Goal: Task Accomplishment & Management: Complete application form

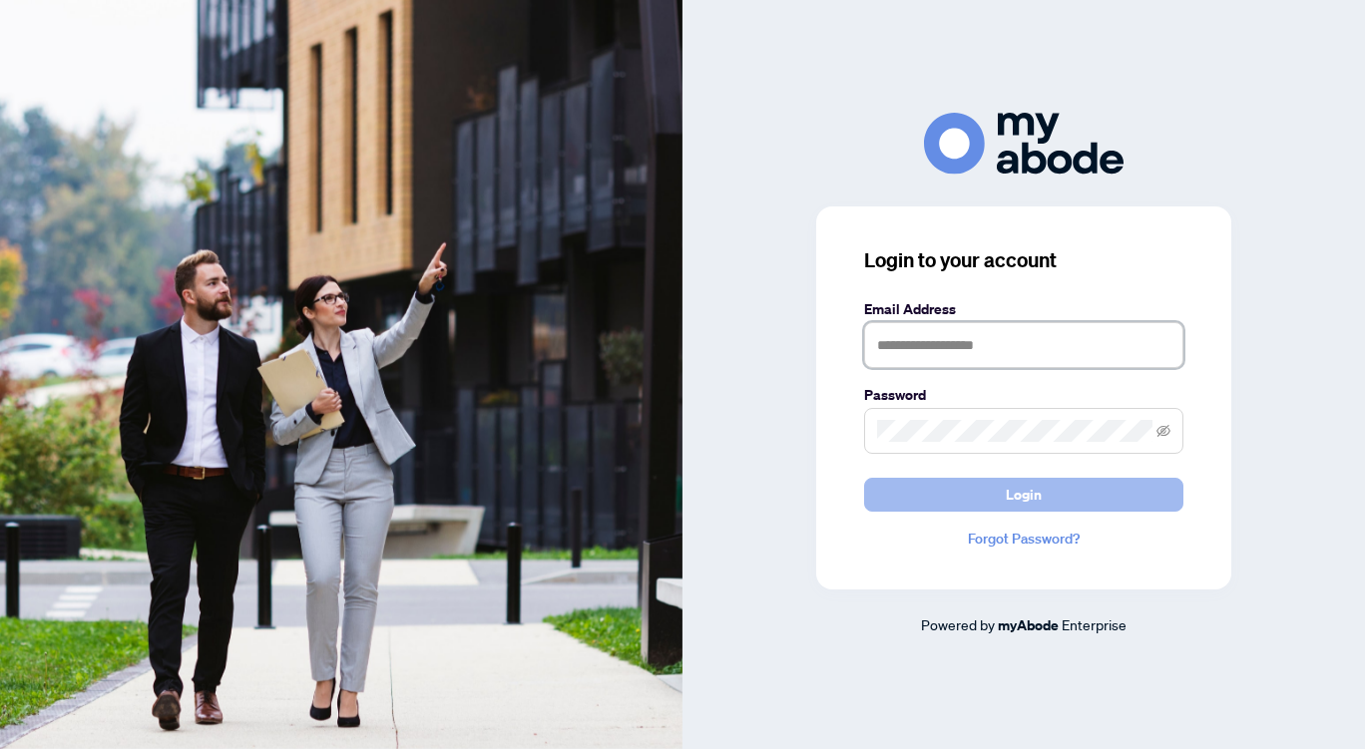
type input "**********"
click at [967, 492] on button "Login" at bounding box center [1023, 495] width 319 height 34
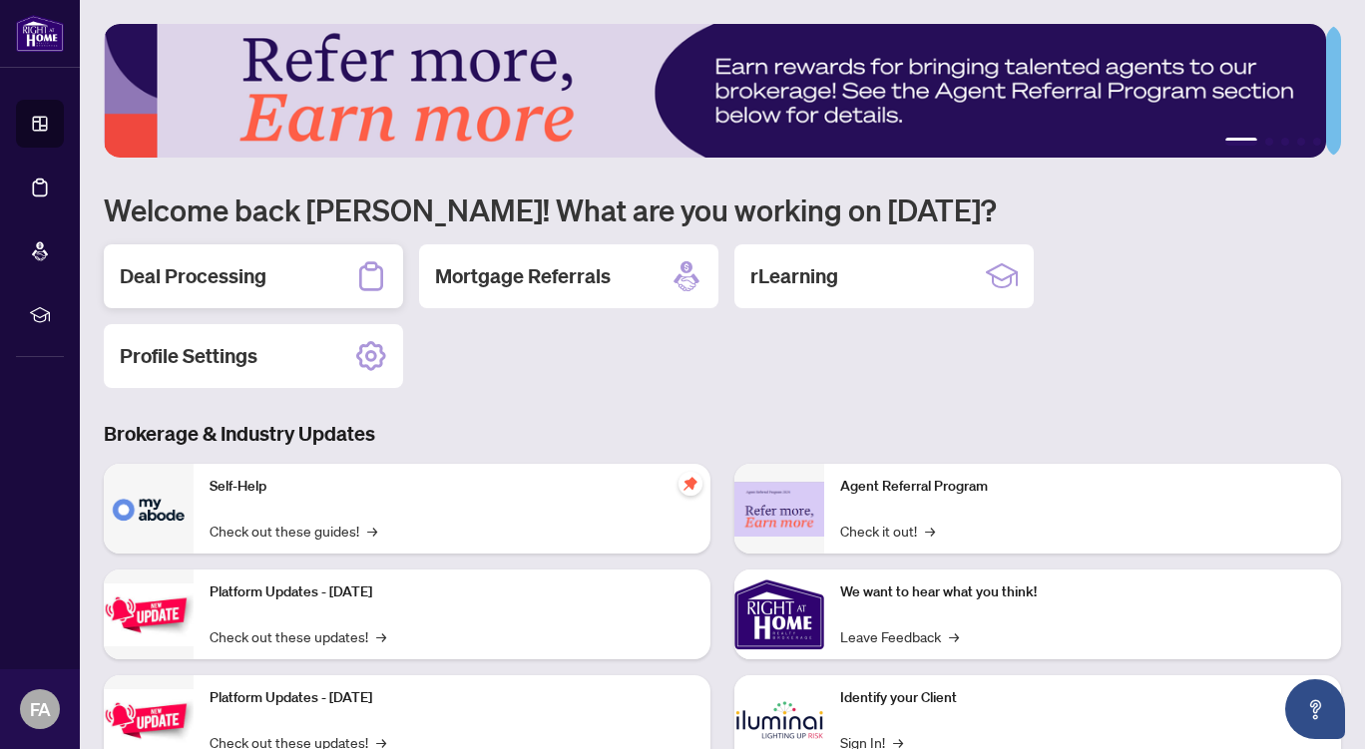
click at [291, 276] on div "Deal Processing" at bounding box center [253, 277] width 299 height 64
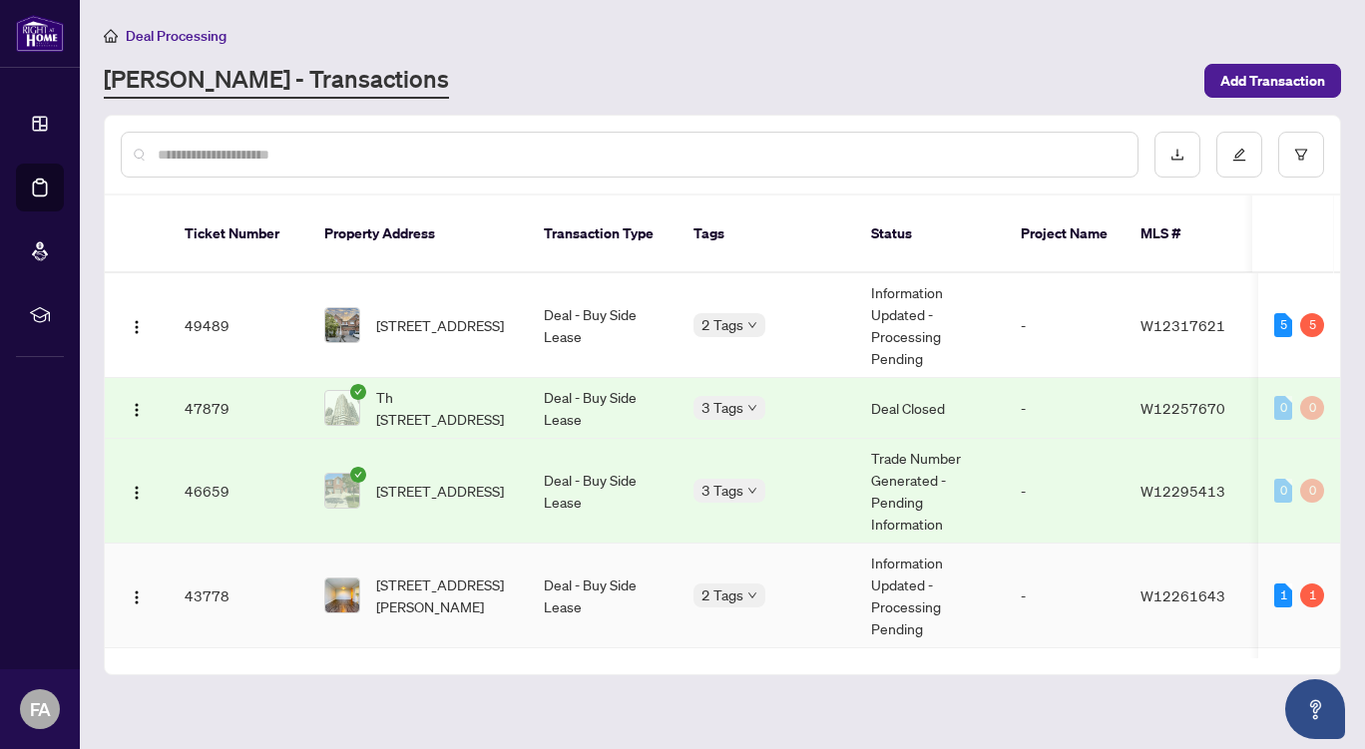
click at [637, 560] on td "Deal - Buy Side Lease" at bounding box center [603, 596] width 150 height 105
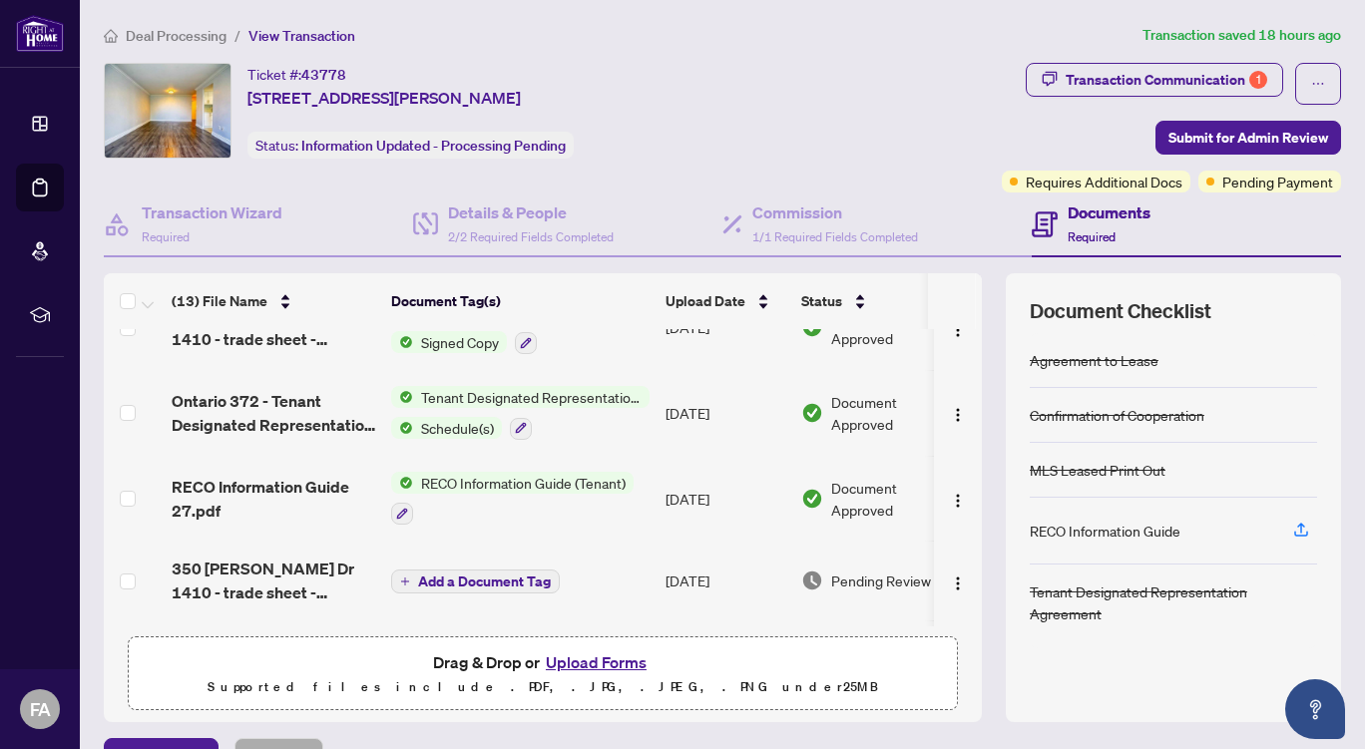
scroll to position [603, 0]
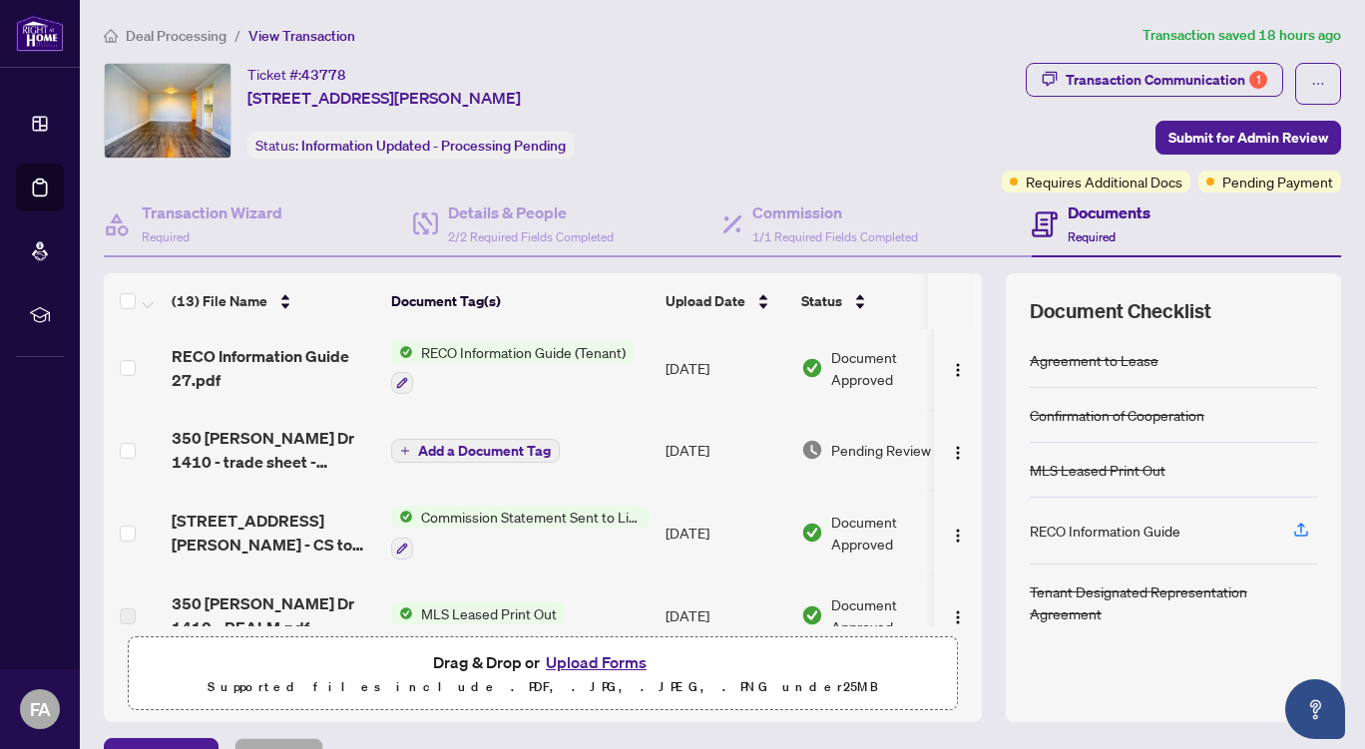
click at [594, 661] on button "Upload Forms" at bounding box center [596, 663] width 113 height 26
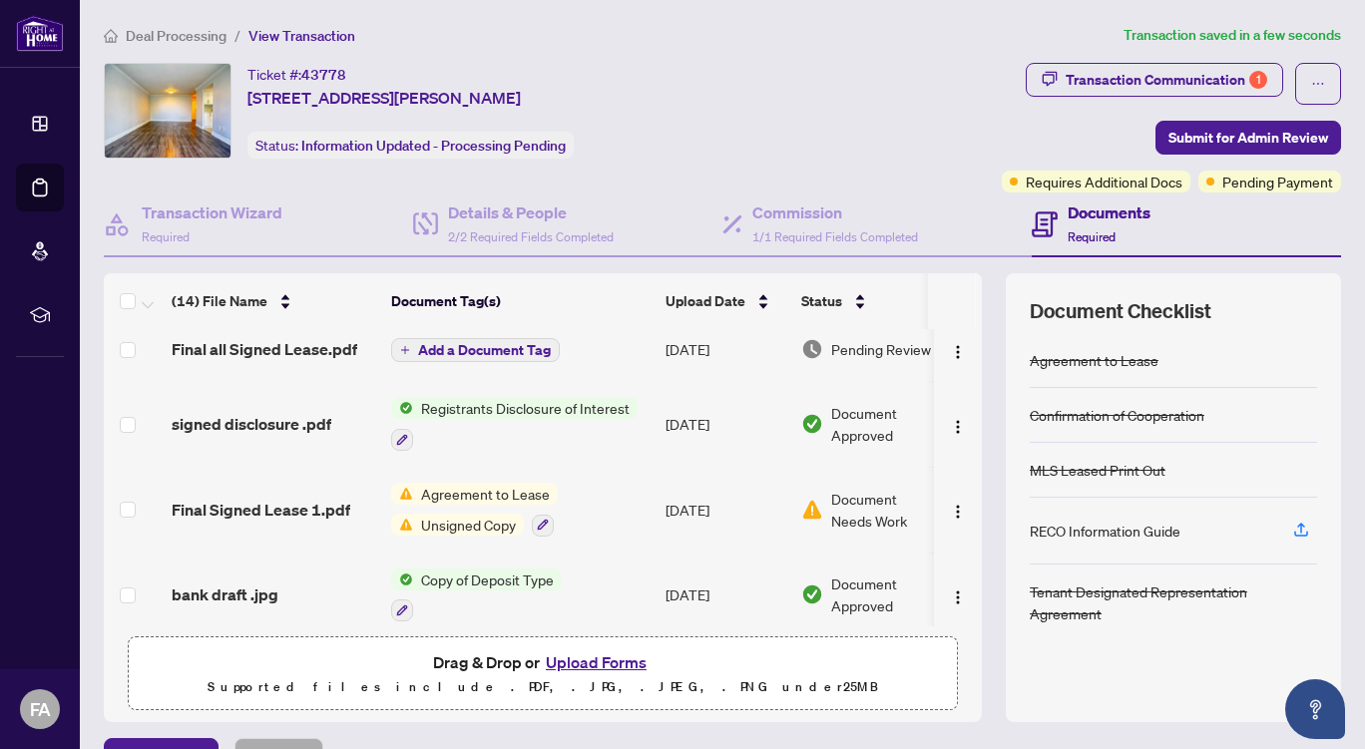
scroll to position [0, 0]
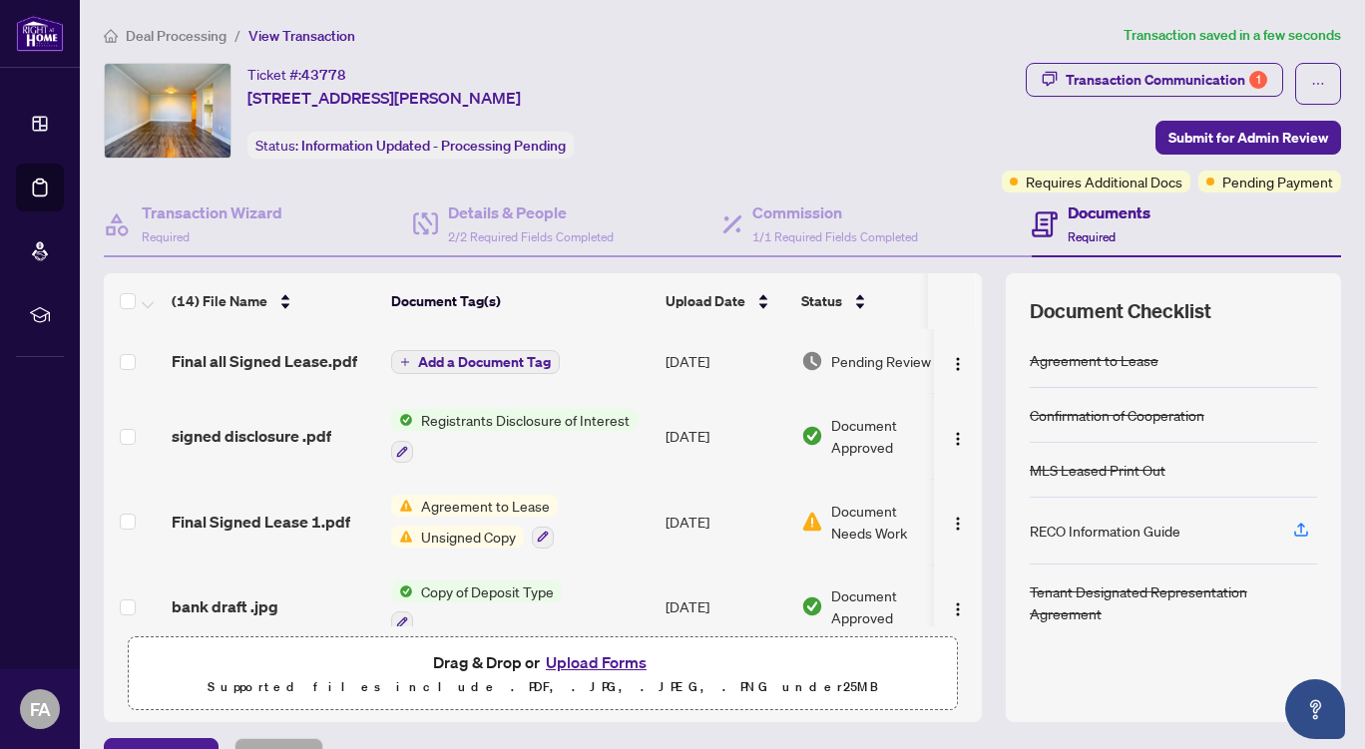
click at [483, 360] on span "Add a Document Tag" at bounding box center [484, 362] width 133 height 14
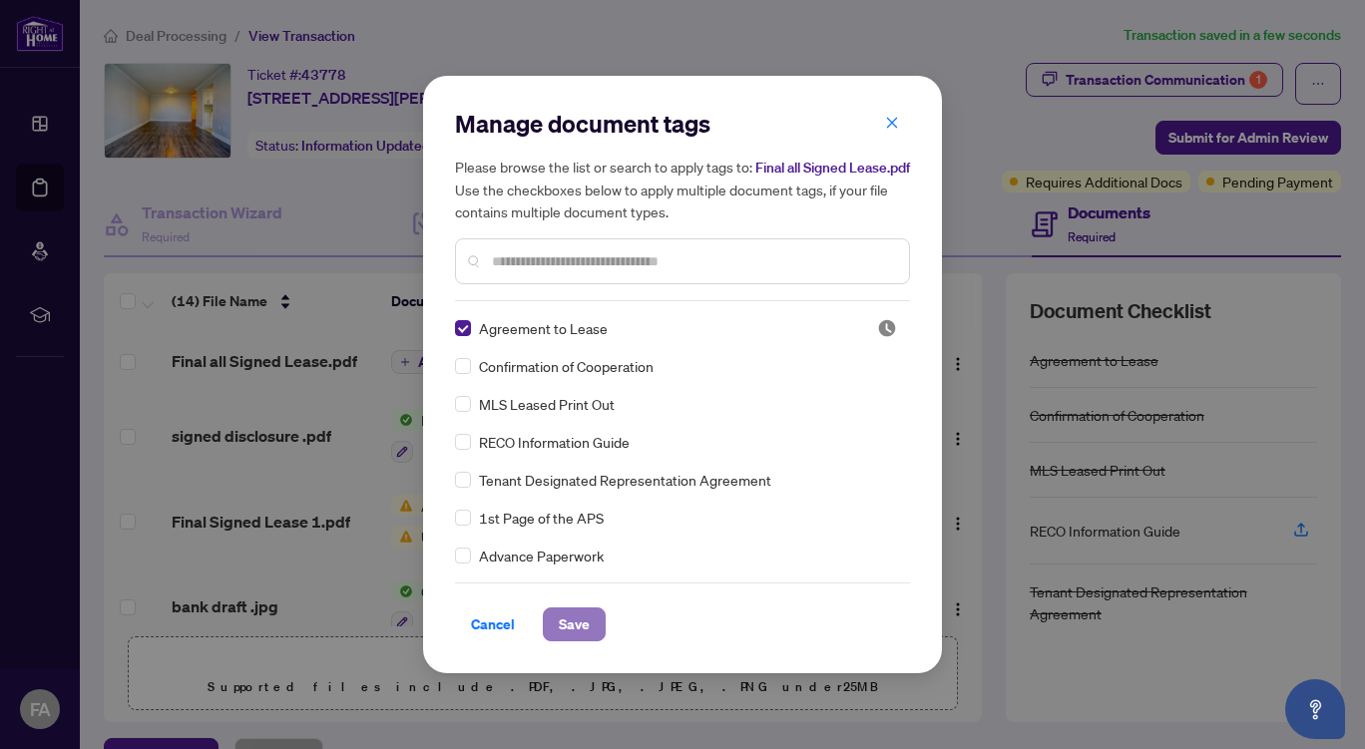
click at [562, 622] on span "Save" at bounding box center [574, 625] width 31 height 32
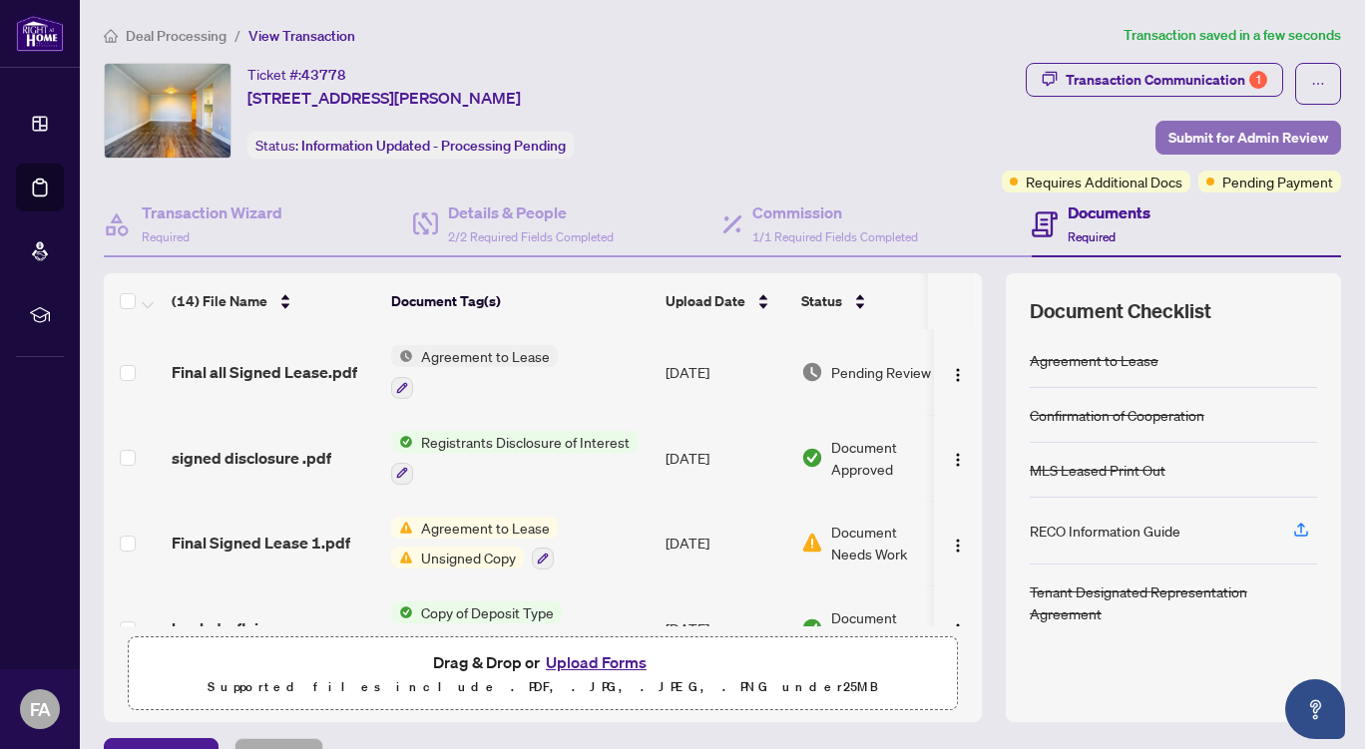
click at [1211, 136] on span "Submit for Admin Review" at bounding box center [1249, 138] width 160 height 32
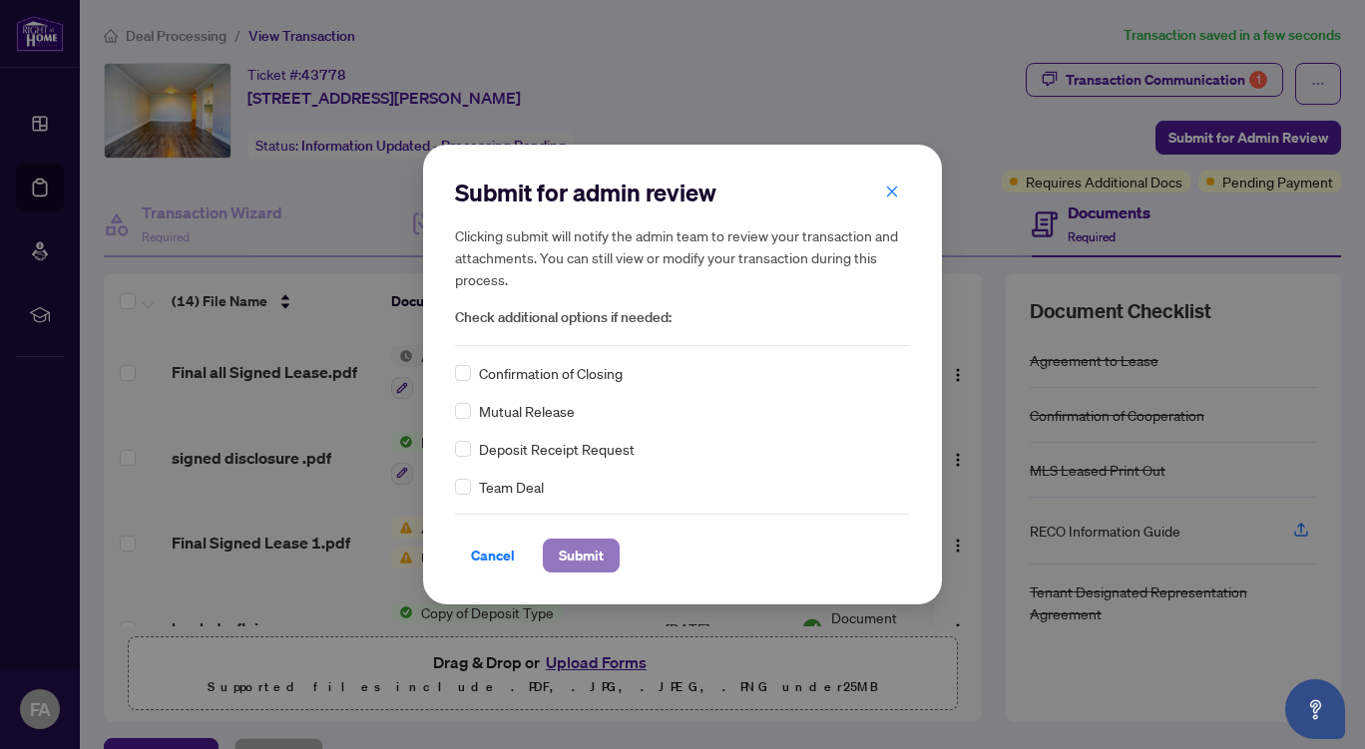
click at [582, 556] on span "Submit" at bounding box center [581, 556] width 45 height 32
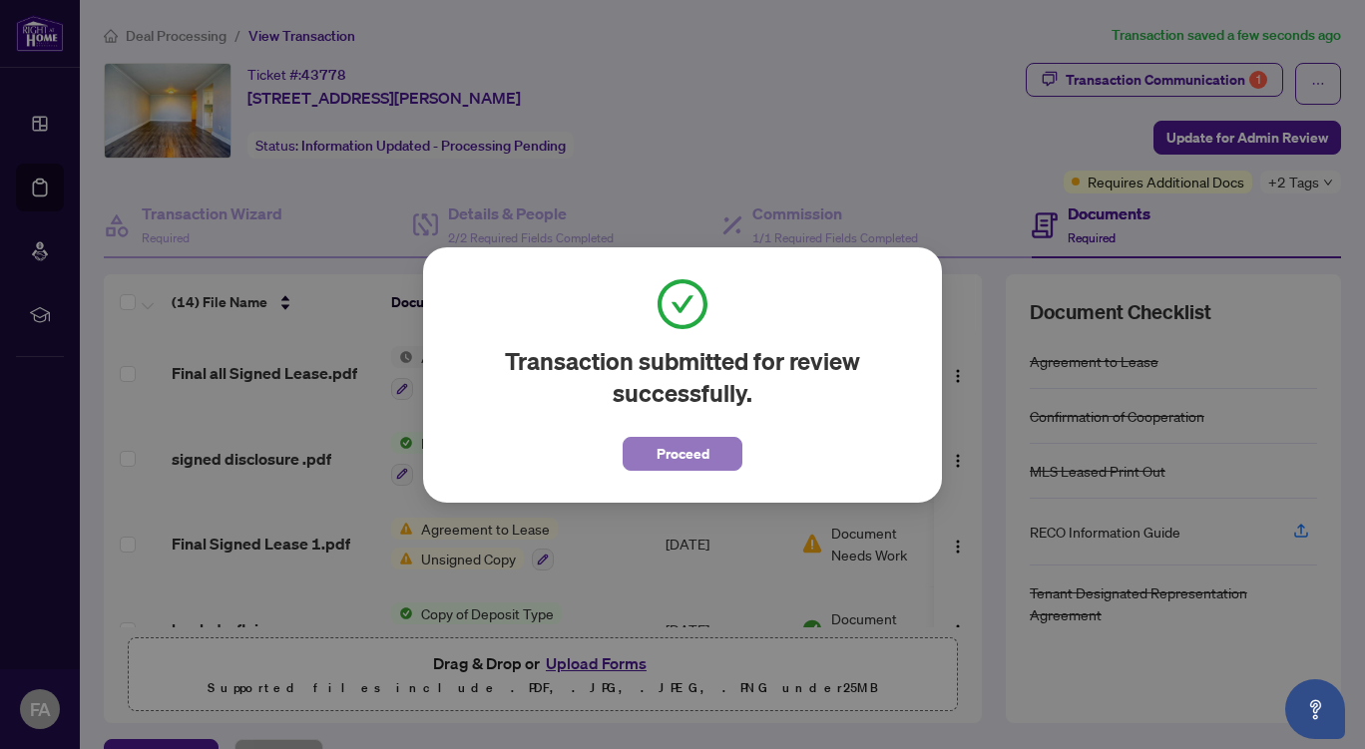
click at [686, 452] on span "Proceed" at bounding box center [683, 454] width 53 height 32
